Goal: Task Accomplishment & Management: Complete application form

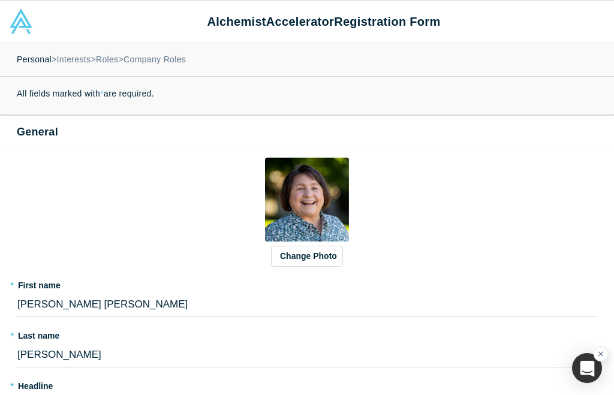
select select "US"
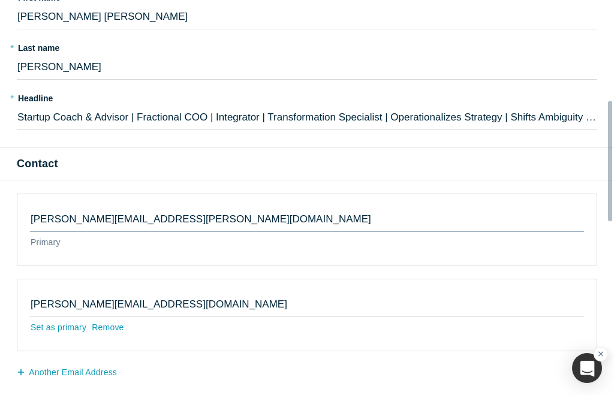
scroll to position [319, 0]
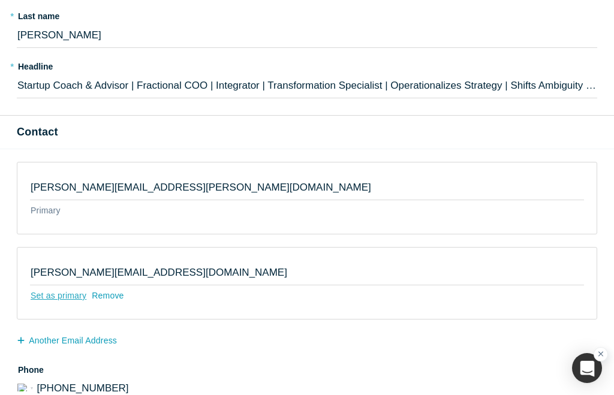
click at [47, 294] on div "Set as primary" at bounding box center [58, 295] width 57 height 21
click at [0, 0] on input "Set as primary" at bounding box center [0, 0] width 0 height 0
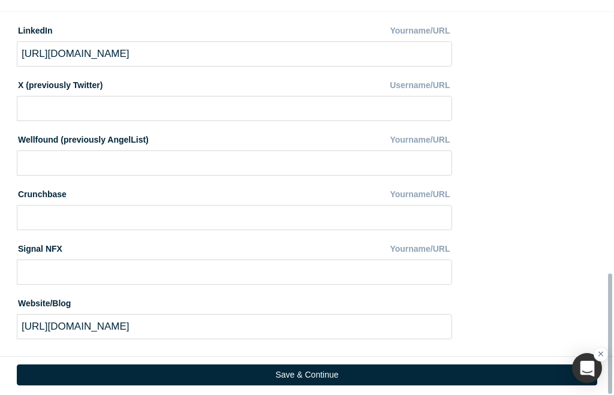
scroll to position [874, 0]
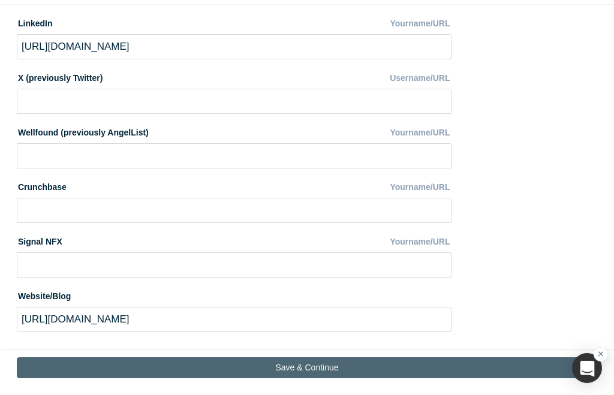
click at [309, 360] on button "Save & Continue" at bounding box center [307, 367] width 580 height 21
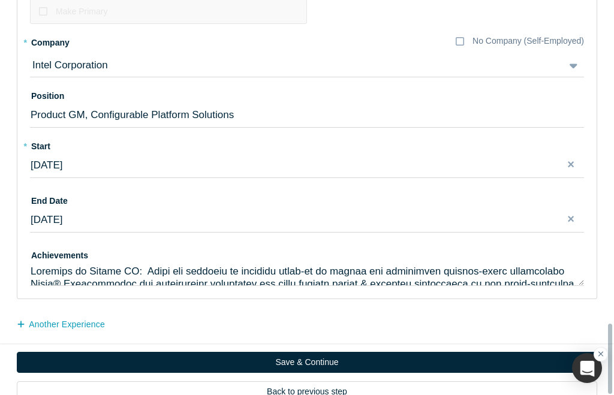
scroll to position [1788, 0]
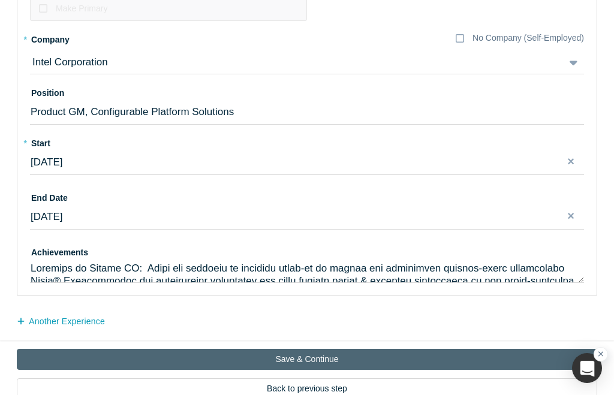
click at [289, 349] on button "Save & Continue" at bounding box center [307, 359] width 580 height 21
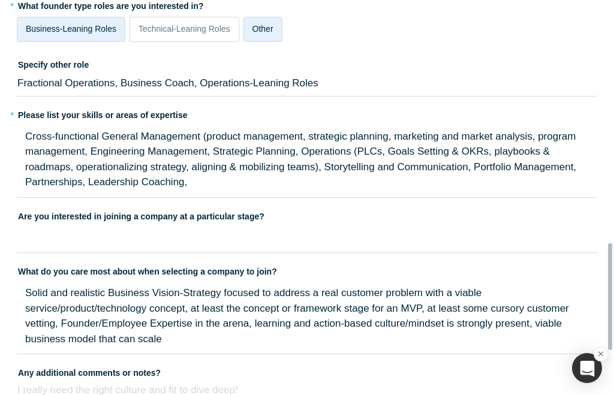
scroll to position [1038, 0]
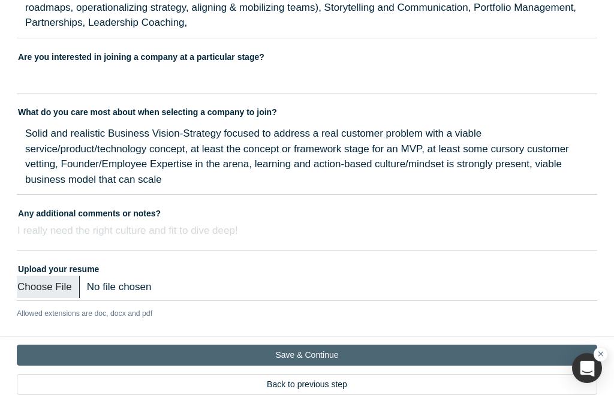
click at [310, 345] on button "Save & Continue" at bounding box center [307, 355] width 580 height 21
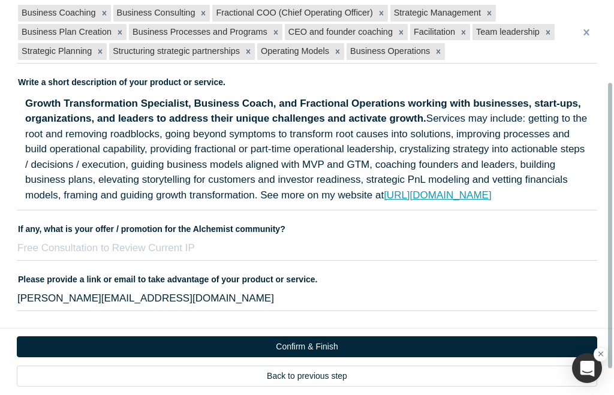
scroll to position [146, 0]
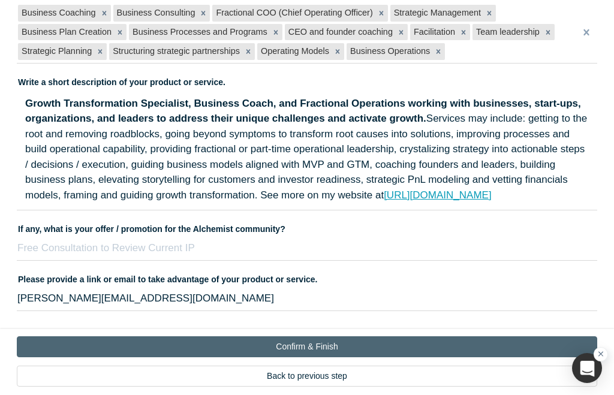
click at [288, 340] on button "Confirm & Finish" at bounding box center [307, 346] width 580 height 21
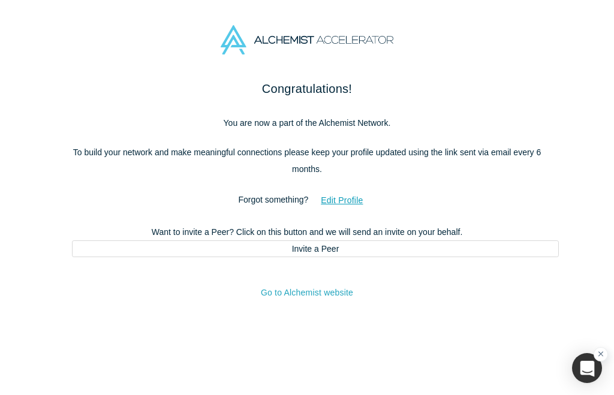
click at [307, 295] on link "Go to Alchemist website" at bounding box center [307, 293] width 92 height 10
